Goal: Check status: Check status

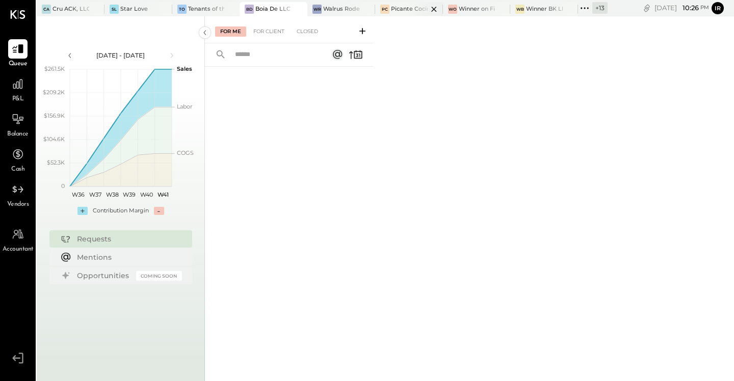
click at [404, 11] on div "Picante Cocina Mexicana Rest" at bounding box center [409, 9] width 37 height 8
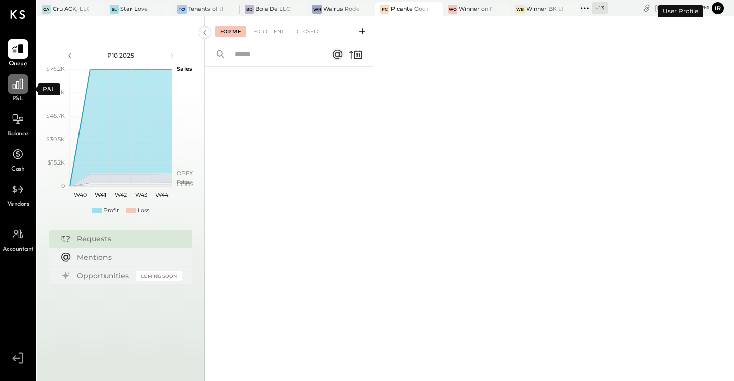
click at [15, 87] on icon at bounding box center [18, 84] width 10 height 10
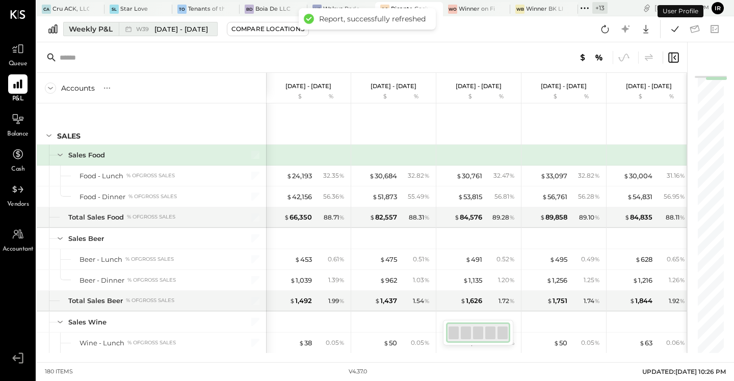
click at [156, 27] on span "[DATE] - [DATE]" at bounding box center [181, 29] width 54 height 10
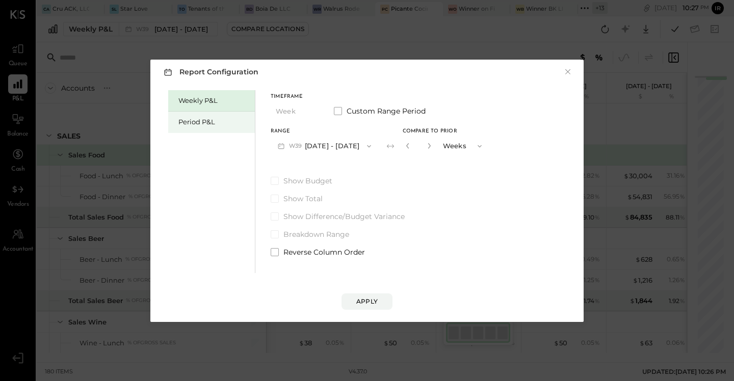
click at [207, 112] on div "Period P&L" at bounding box center [211, 122] width 87 height 21
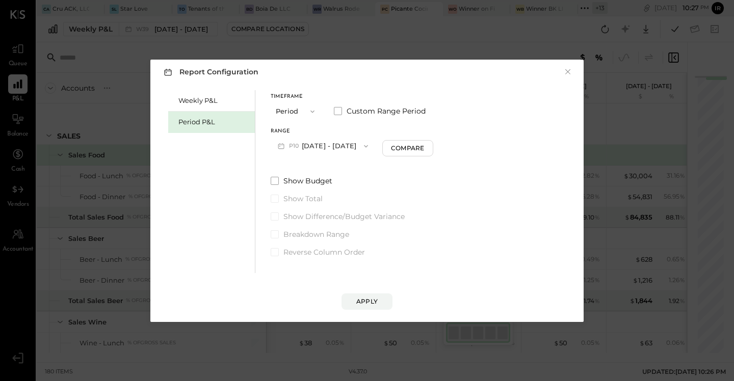
click at [358, 150] on button "P10 [DATE] - [DATE]" at bounding box center [323, 146] width 104 height 19
